Goal: Task Accomplishment & Management: Use online tool/utility

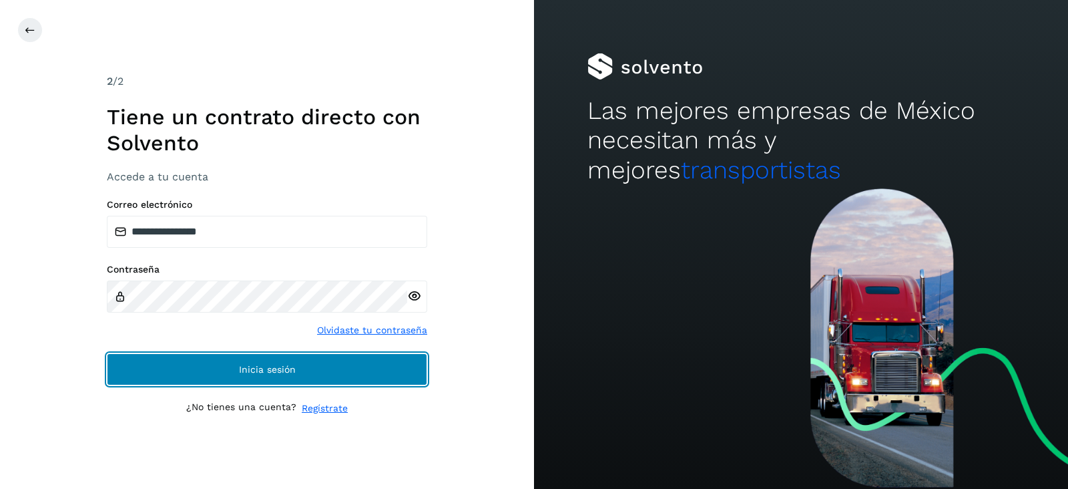
click at [284, 365] on span "Inicia sesión" at bounding box center [267, 369] width 57 height 9
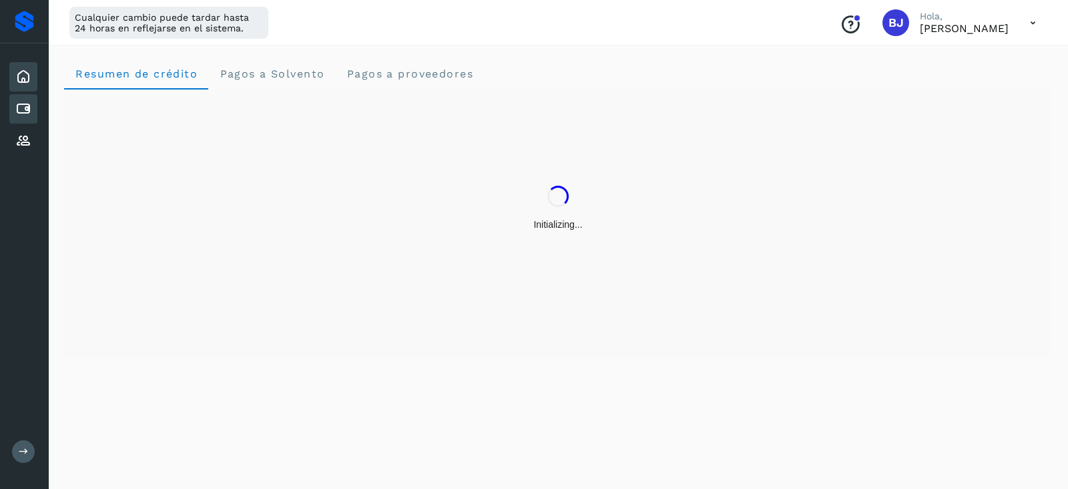
click at [20, 101] on icon at bounding box center [23, 109] width 16 height 16
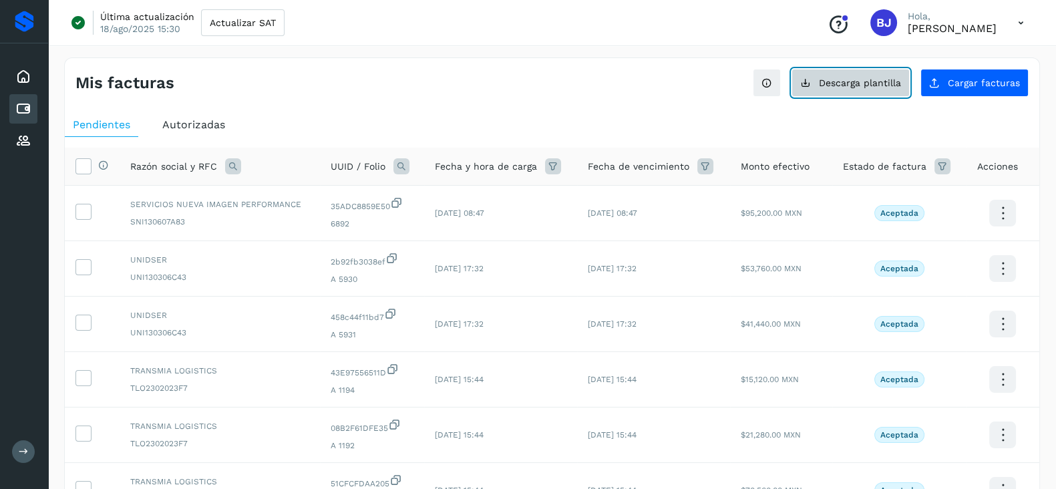
click at [865, 90] on button "Descarga plantilla" at bounding box center [850, 83] width 118 height 28
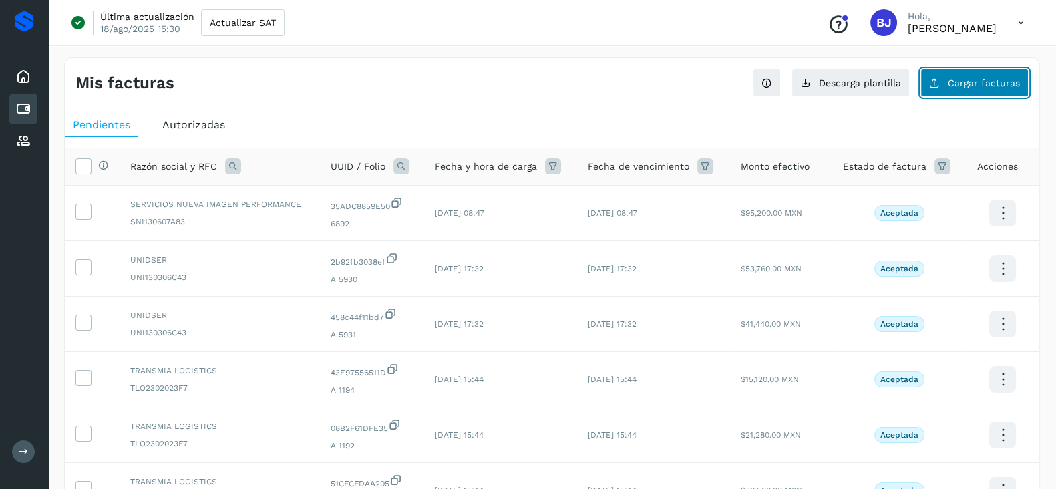
click at [1003, 69] on button "Cargar facturas" at bounding box center [974, 83] width 108 height 28
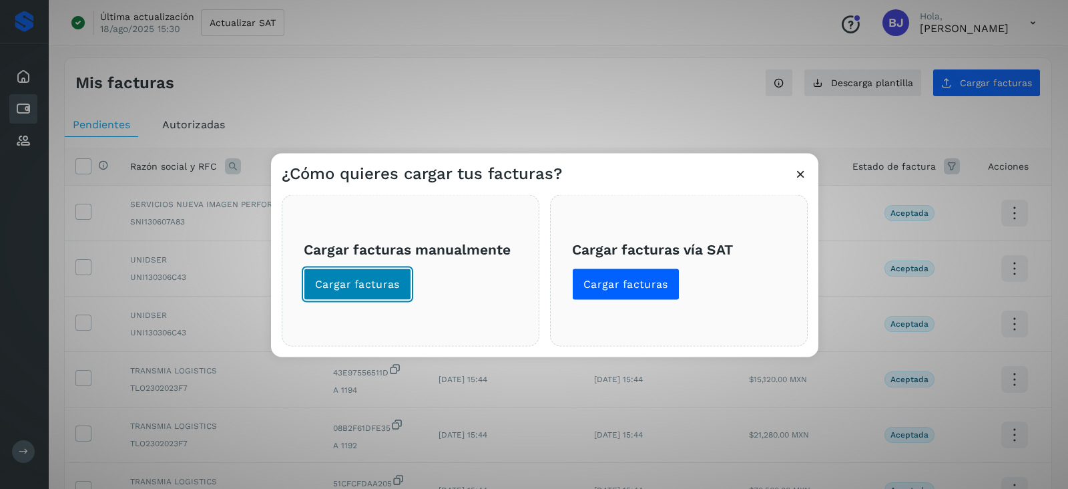
click at [358, 287] on span "Cargar facturas" at bounding box center [357, 284] width 85 height 15
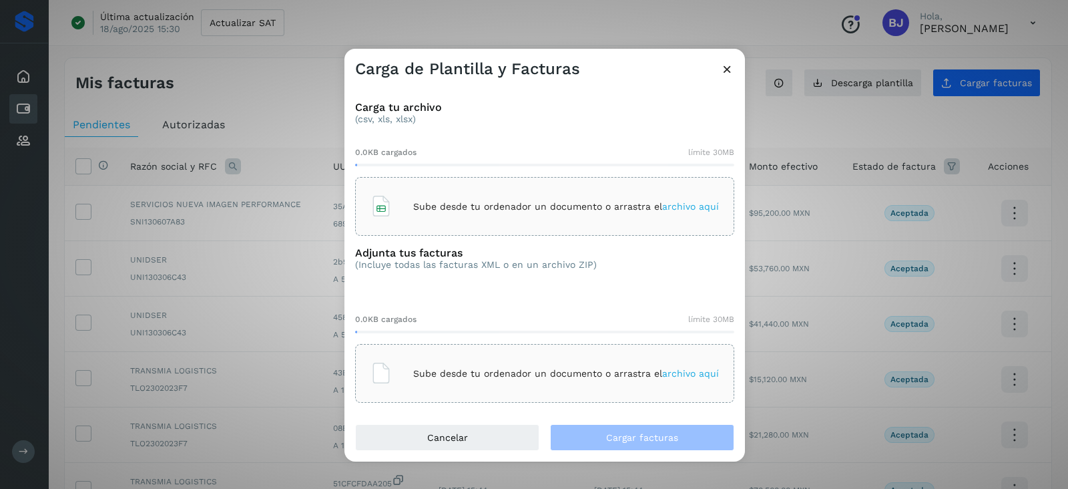
click at [418, 210] on p "Sube desde tu ordenador un documento o arrastra el archivo aquí" at bounding box center [566, 206] width 306 height 11
click at [483, 355] on div "Sube desde tu ordenador un documento o arrastra el archivo aquí" at bounding box center [545, 373] width 349 height 36
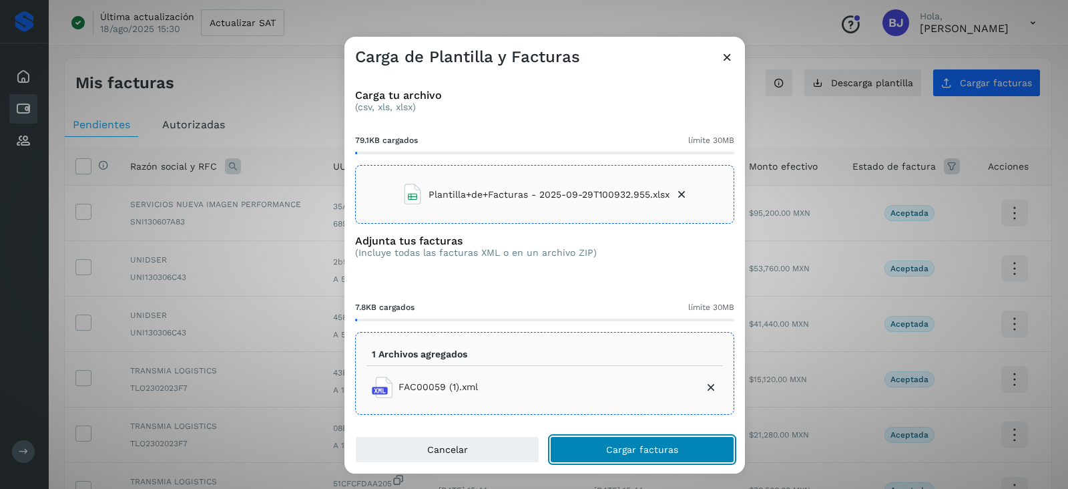
click at [650, 448] on span "Cargar facturas" at bounding box center [642, 449] width 72 height 9
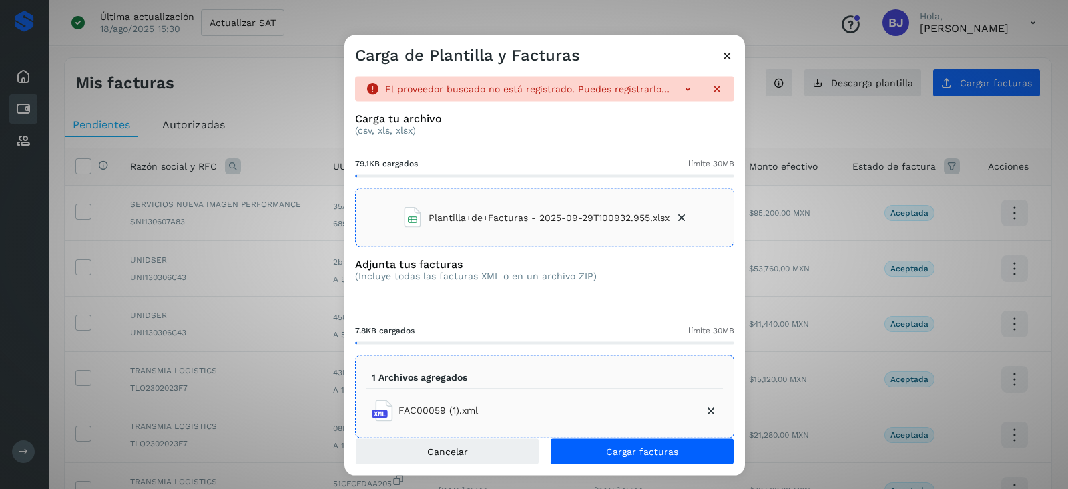
click at [704, 407] on icon at bounding box center [710, 409] width 13 height 13
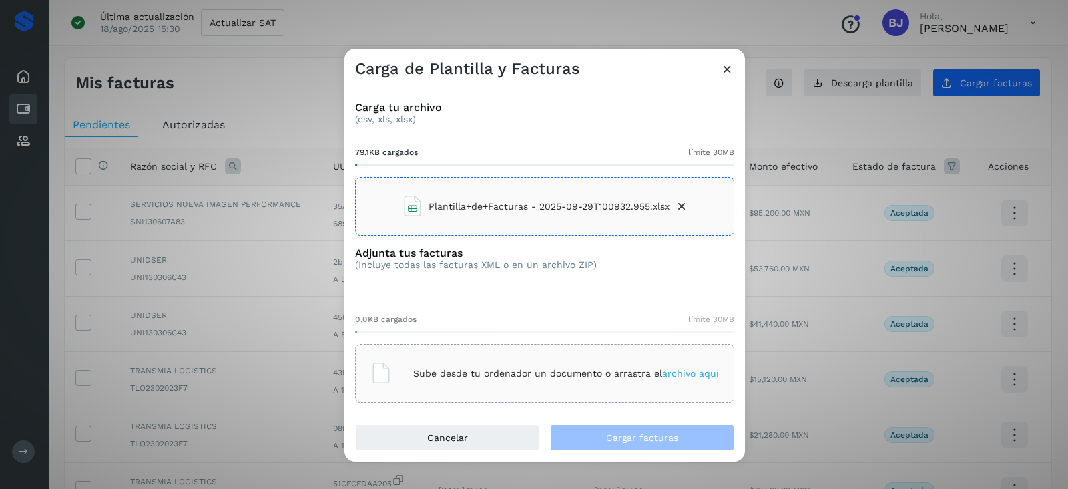
click at [640, 383] on div "Sube desde tu ordenador un documento o arrastra el archivo aquí" at bounding box center [545, 373] width 349 height 36
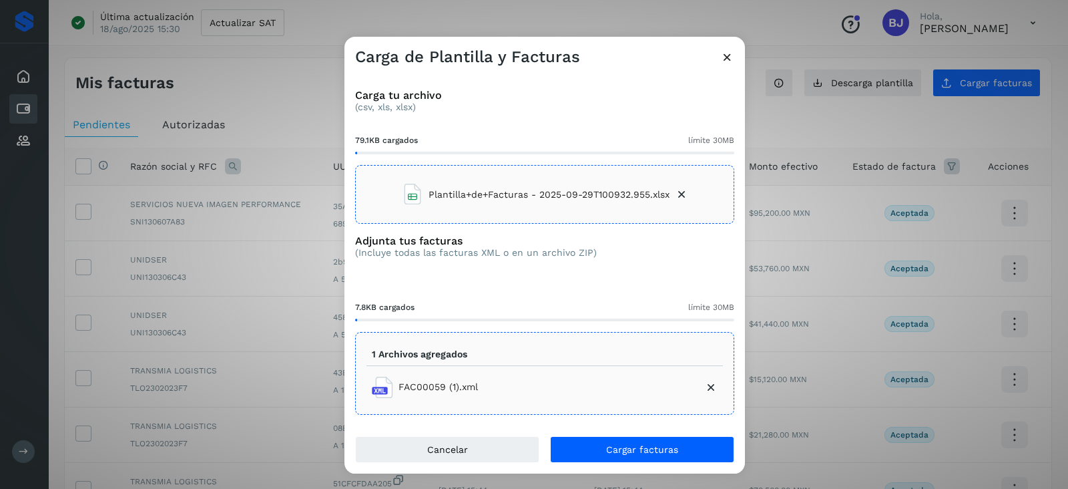
click at [682, 190] on icon at bounding box center [681, 194] width 13 height 13
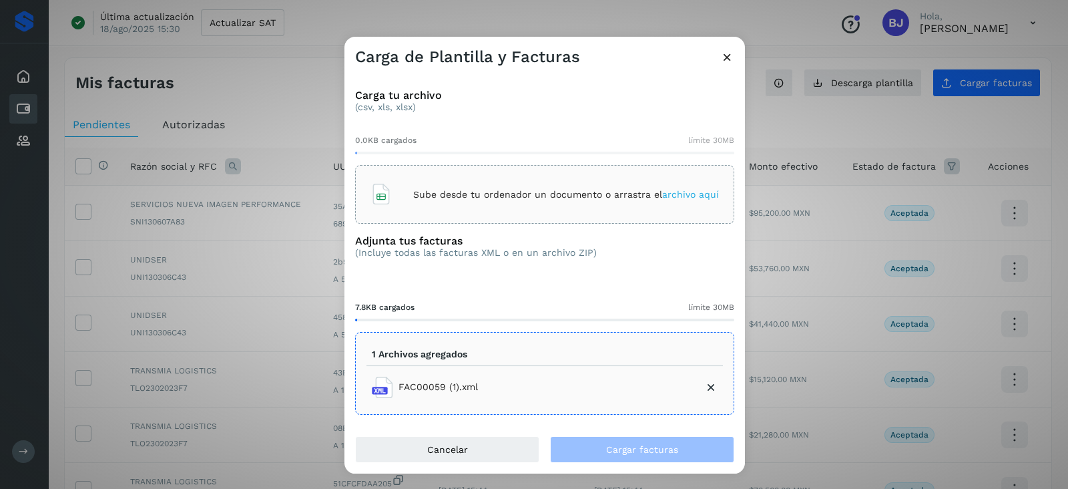
click at [615, 177] on div "Sube desde tu ordenador un documento o arrastra el archivo aquí" at bounding box center [545, 194] width 349 height 36
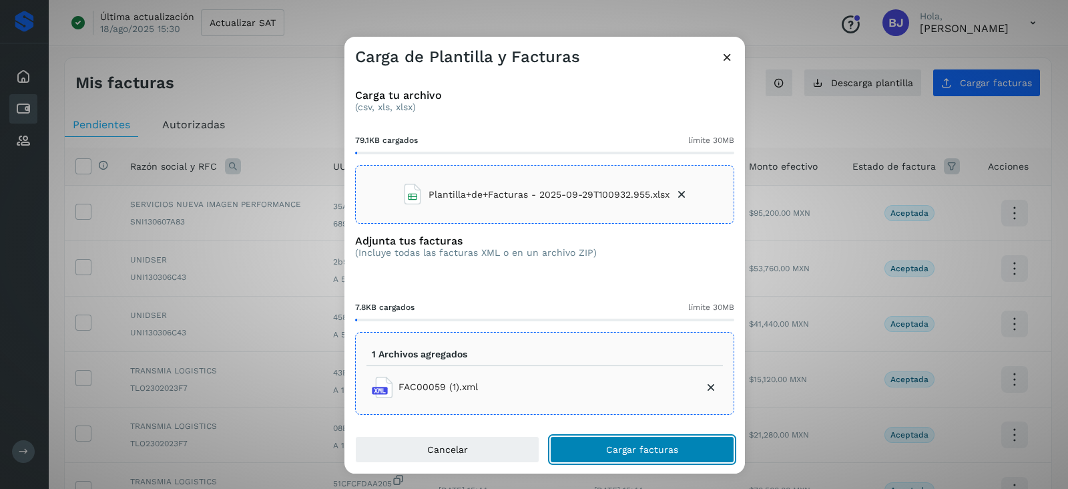
click at [636, 449] on span "Cargar facturas" at bounding box center [642, 449] width 72 height 9
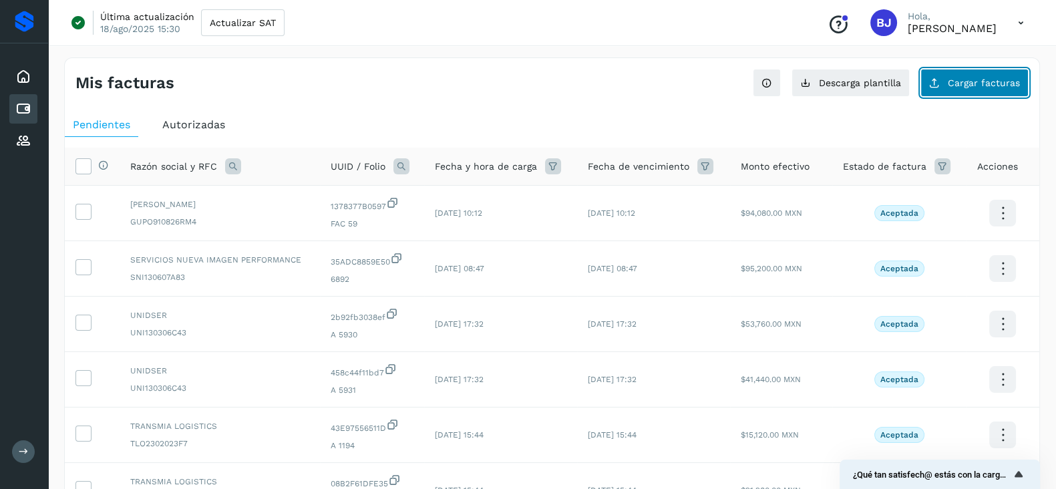
click at [929, 73] on button "Cargar facturas" at bounding box center [974, 83] width 108 height 28
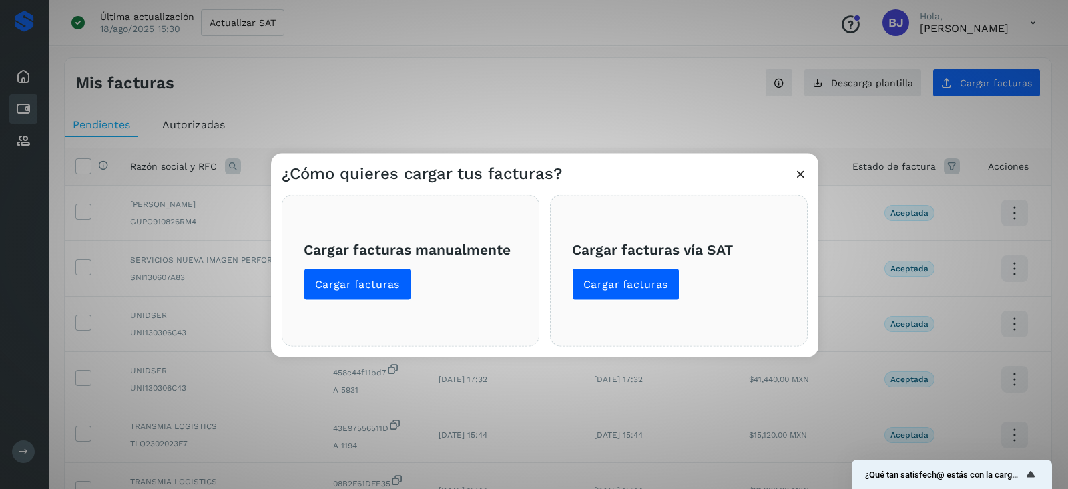
click at [322, 264] on span "Cargar facturas manualmente Cargar facturas" at bounding box center [411, 269] width 214 height 59
click at [337, 286] on span "Cargar facturas" at bounding box center [357, 284] width 85 height 15
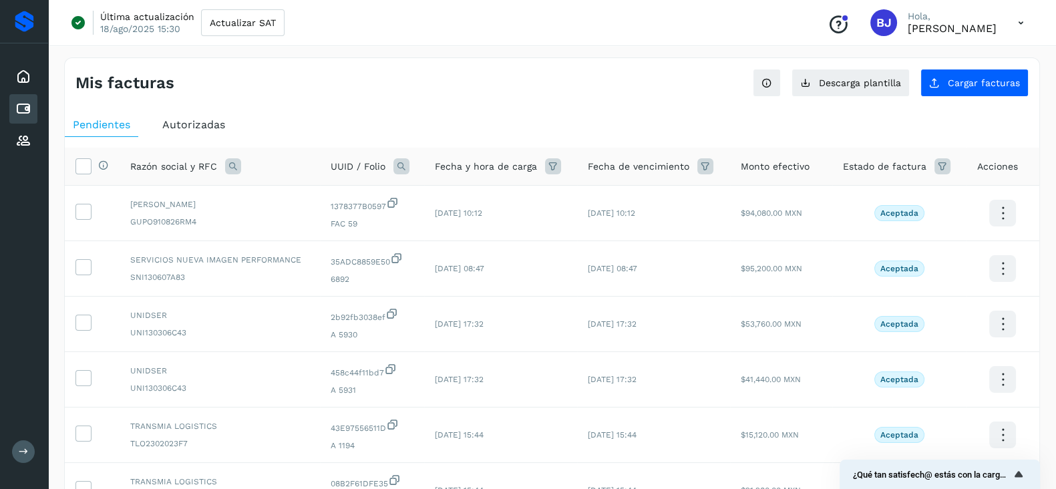
click at [556, 124] on ul "Pendientes Autorizadas" at bounding box center [552, 125] width 974 height 24
click at [951, 78] on span "Cargar facturas" at bounding box center [983, 82] width 72 height 9
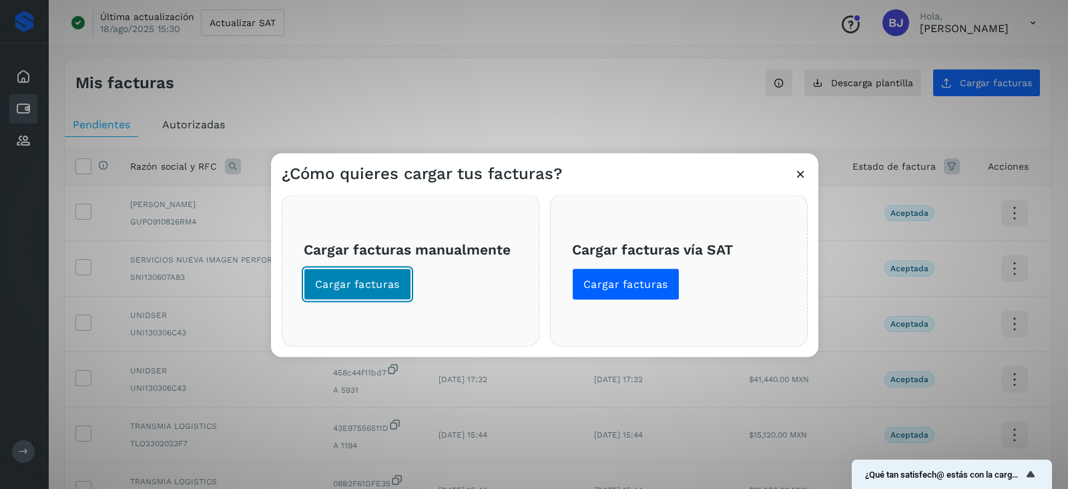
click at [345, 278] on span "Cargar facturas" at bounding box center [357, 284] width 85 height 15
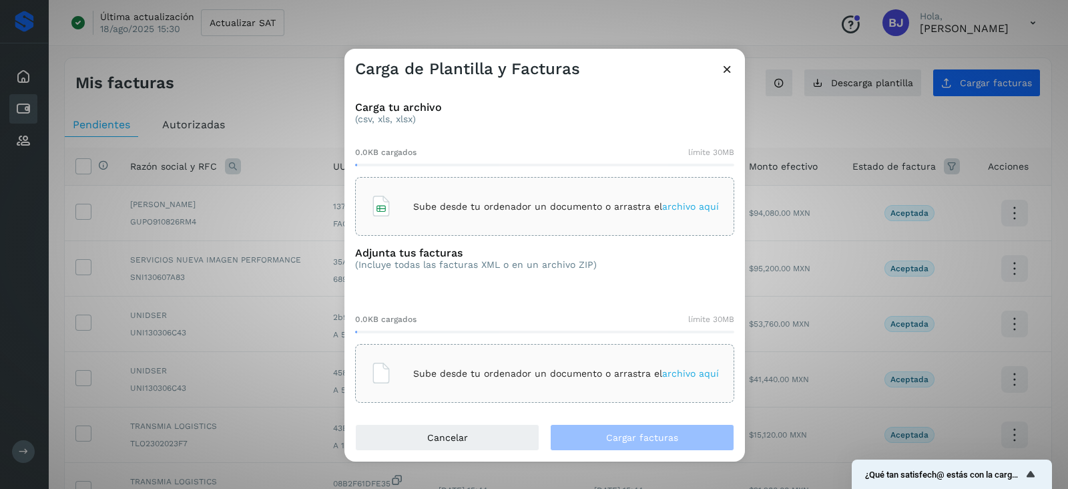
click at [444, 225] on div "Sube desde tu ordenador un documento o arrastra el archivo aquí" at bounding box center [544, 206] width 379 height 59
click at [451, 377] on p "Sube desde tu ordenador un documento o arrastra el archivo aquí" at bounding box center [566, 373] width 306 height 11
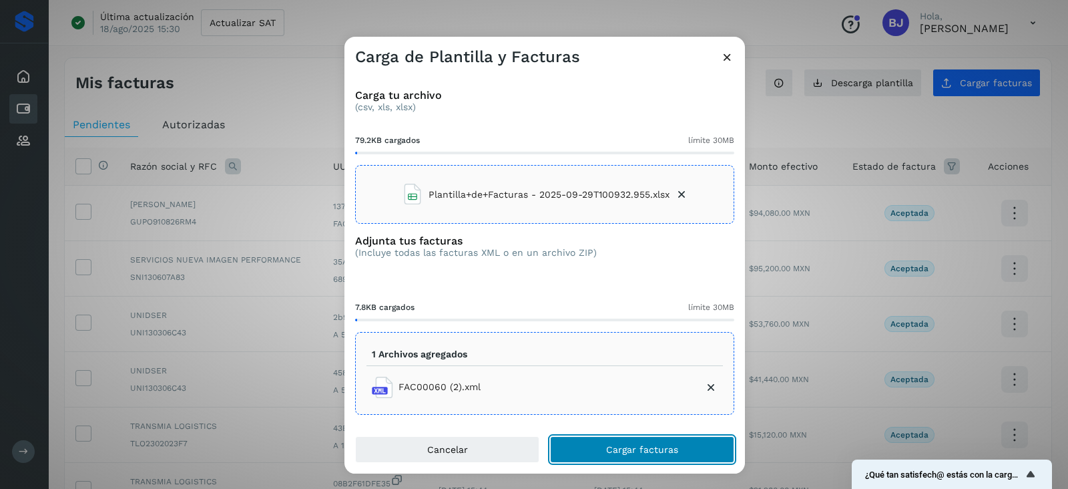
click at [677, 445] on span "Cargar facturas" at bounding box center [642, 449] width 72 height 9
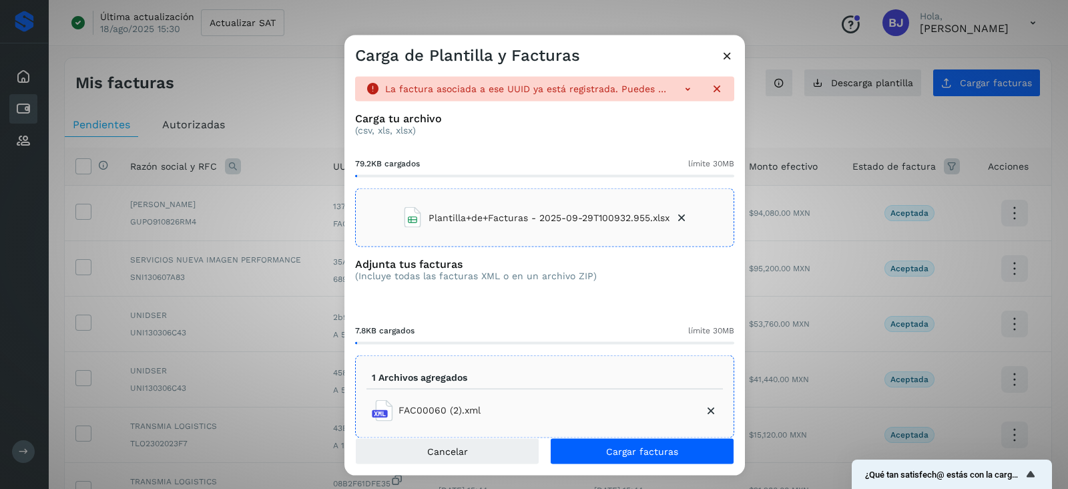
click at [721, 59] on icon at bounding box center [727, 56] width 14 height 14
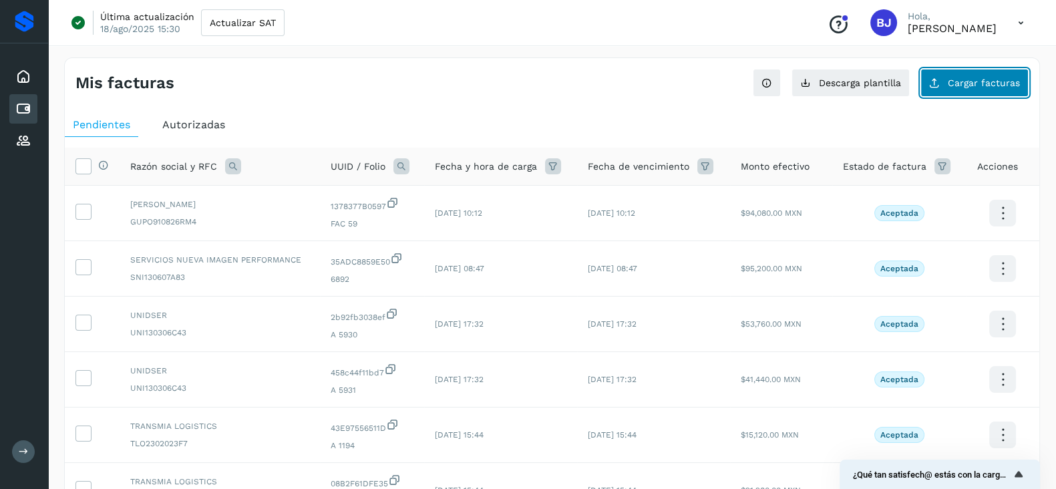
click at [983, 91] on button "Cargar facturas" at bounding box center [974, 83] width 108 height 28
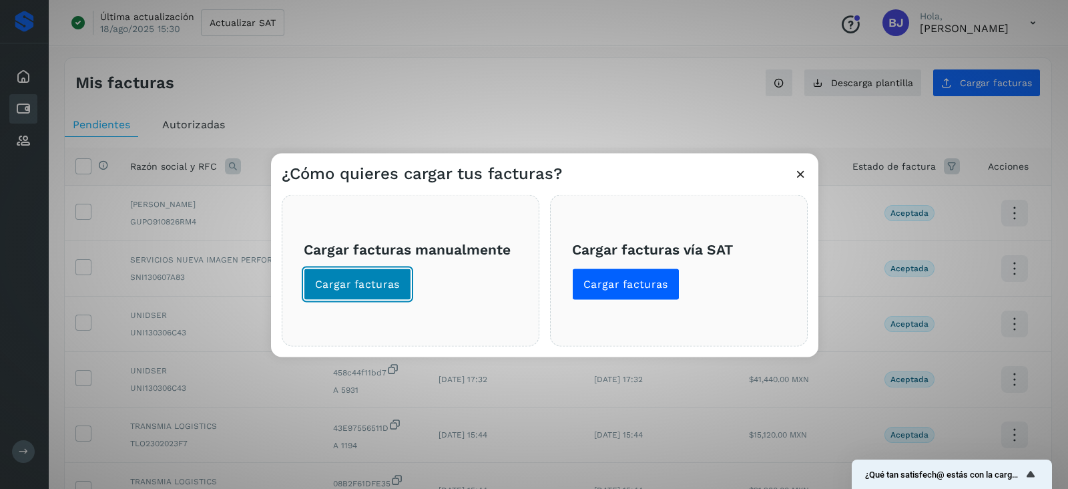
click at [401, 284] on button "Cargar facturas" at bounding box center [357, 284] width 107 height 32
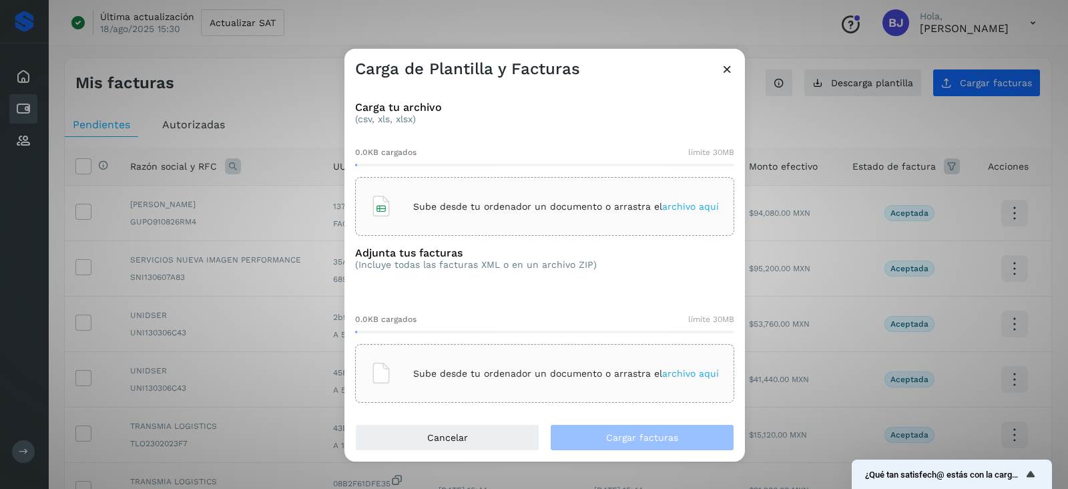
click at [668, 194] on div "Sube desde tu ordenador un documento o arrastra el archivo aquí" at bounding box center [545, 206] width 349 height 36
click at [478, 369] on p "Sube desde tu ordenador un documento o arrastra el archivo aquí" at bounding box center [566, 373] width 306 height 11
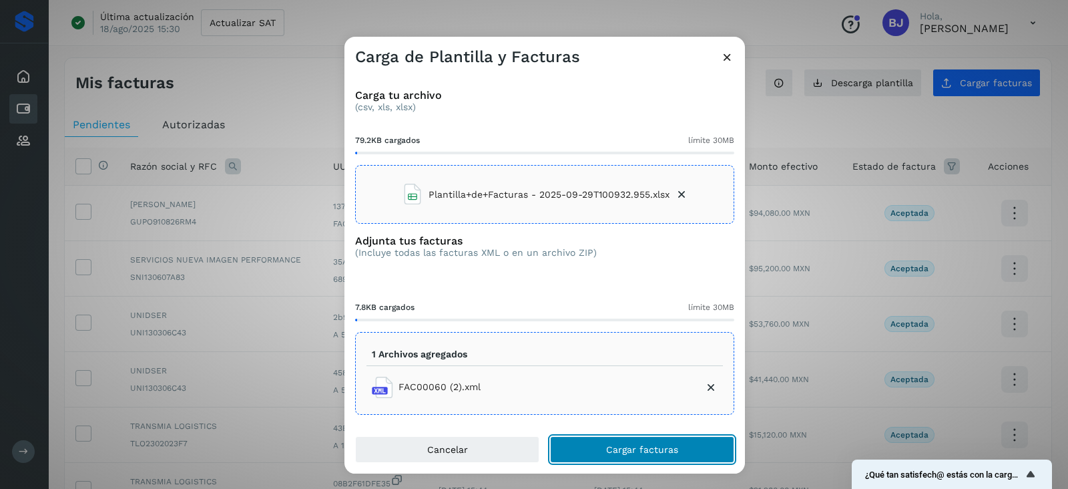
click at [590, 459] on button "Cargar facturas" at bounding box center [642, 449] width 184 height 27
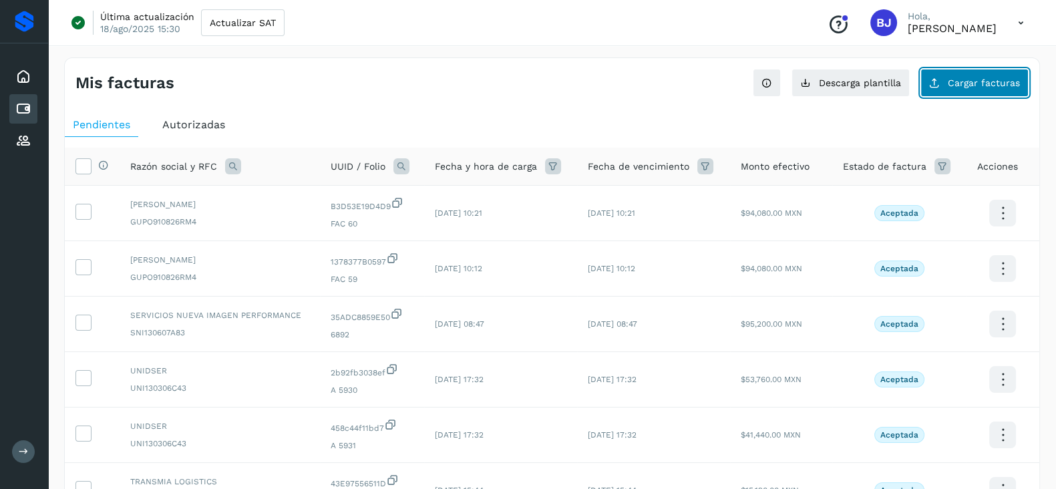
click at [939, 77] on icon at bounding box center [934, 82] width 11 height 11
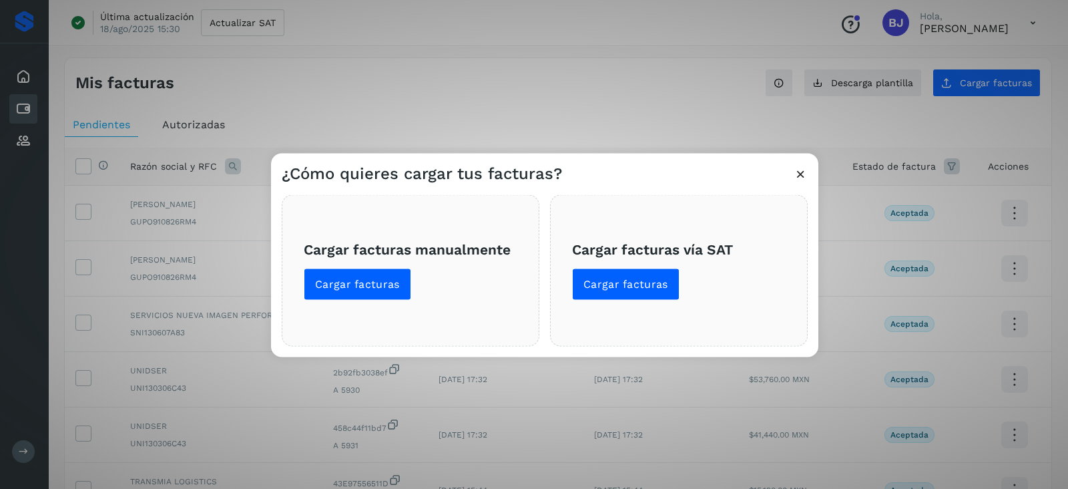
click at [318, 266] on span "Cargar facturas manualmente Cargar facturas" at bounding box center [411, 269] width 214 height 59
click at [330, 291] on button "Cargar facturas" at bounding box center [357, 284] width 107 height 32
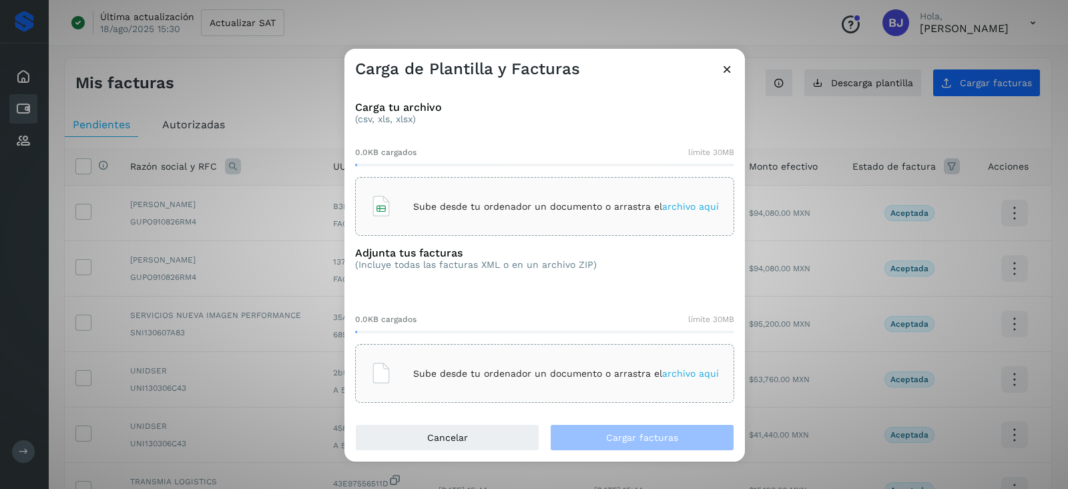
click at [435, 214] on div "Sube desde tu ordenador un documento o arrastra el archivo aquí" at bounding box center [545, 206] width 349 height 36
click at [452, 355] on div "Sube desde tu ordenador un documento o arrastra el archivo aquí" at bounding box center [545, 373] width 349 height 36
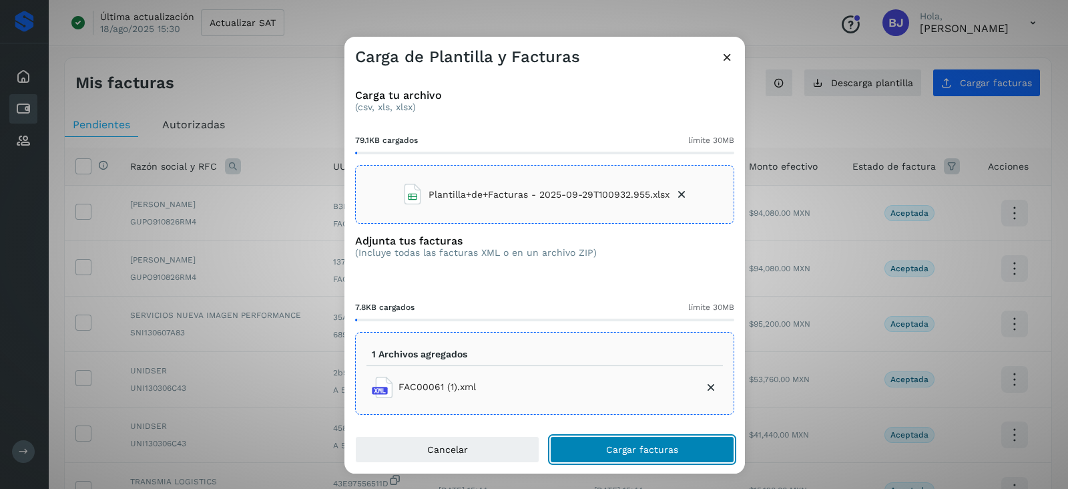
click at [588, 449] on button "Cargar facturas" at bounding box center [642, 449] width 184 height 27
